Goal: Book appointment/travel/reservation

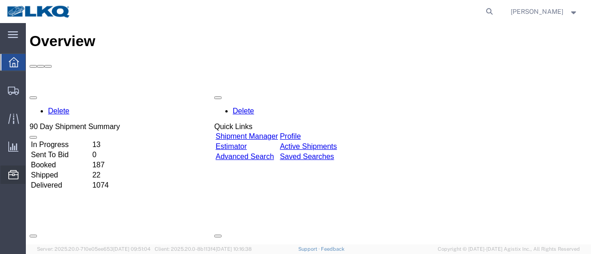
click at [0, 0] on span "Location Appointment" at bounding box center [0, 0] width 0 height 0
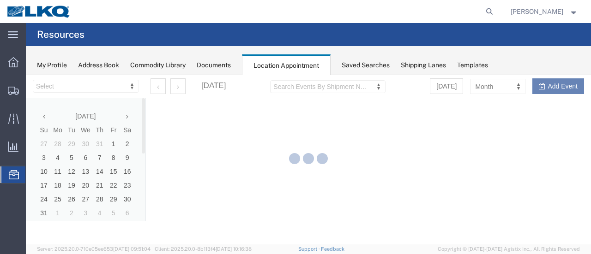
select select "28712"
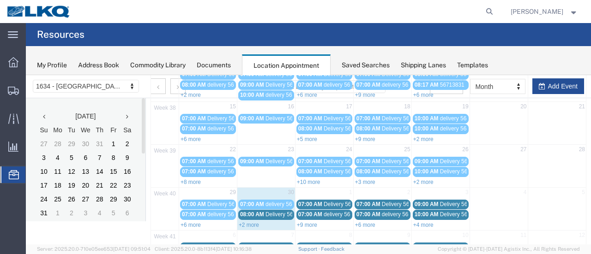
scroll to position [138, 0]
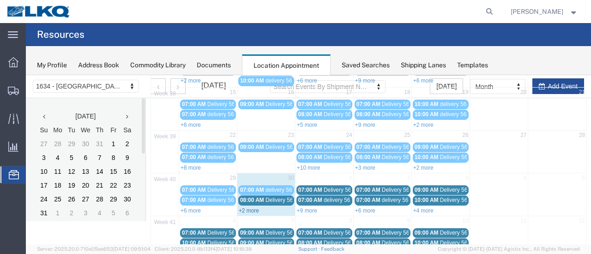
click at [251, 208] on link "+2 more" at bounding box center [249, 211] width 20 height 6
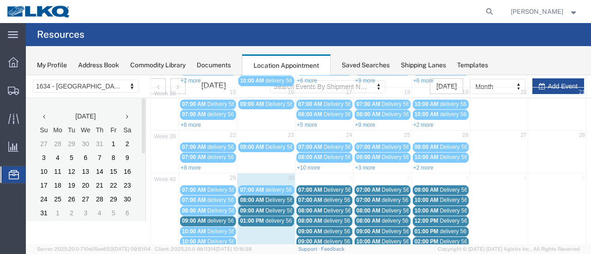
scroll to position [185, 0]
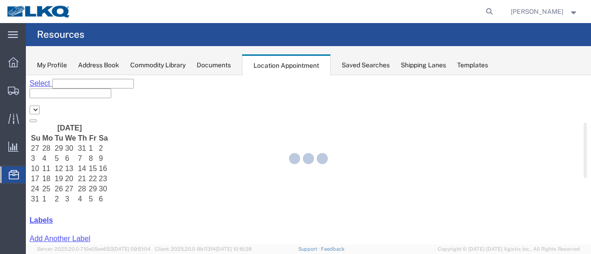
select select "28712"
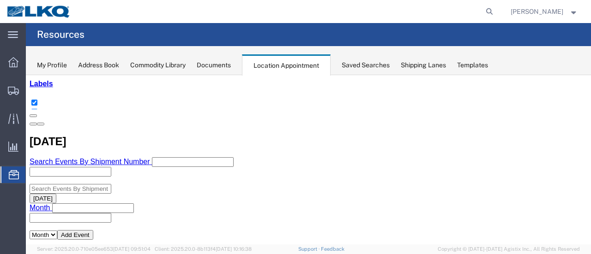
scroll to position [138, 0]
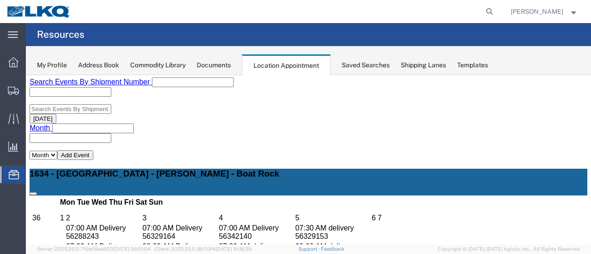
scroll to position [231, 0]
